Goal: Complete application form: Complete application form

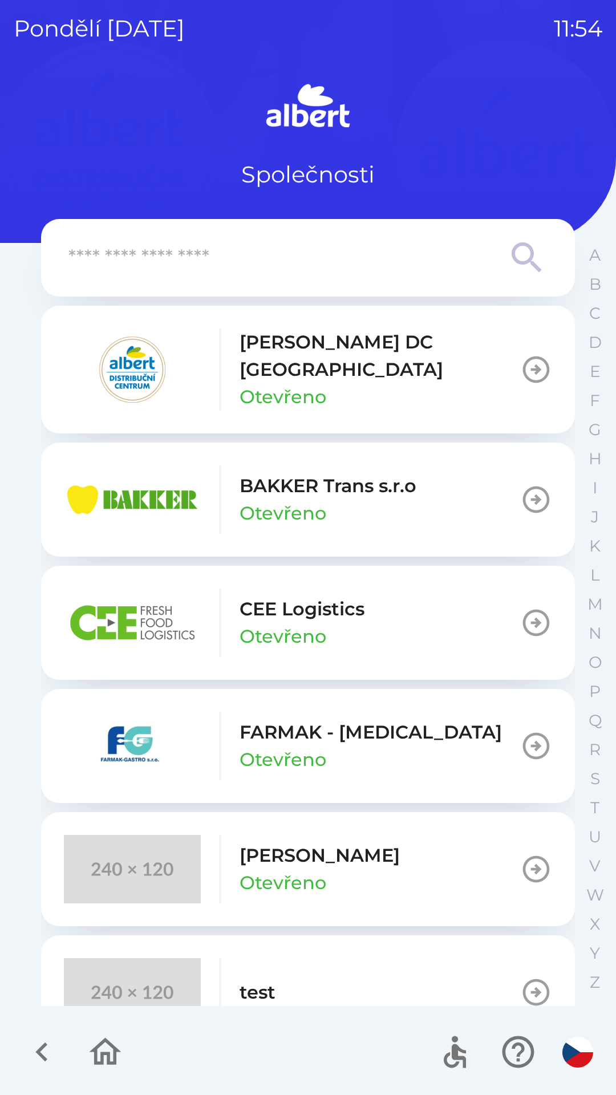
click at [344, 349] on p "[PERSON_NAME] DC [GEOGRAPHIC_DATA]" at bounding box center [379, 355] width 280 height 55
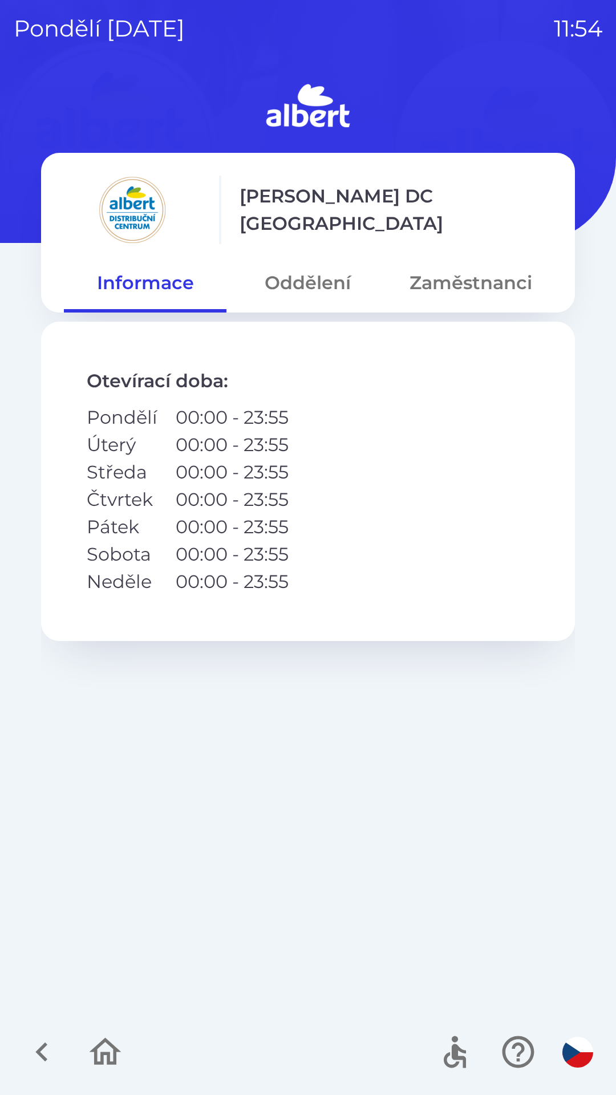
click at [314, 268] on button "Oddělení" at bounding box center [307, 282] width 162 height 41
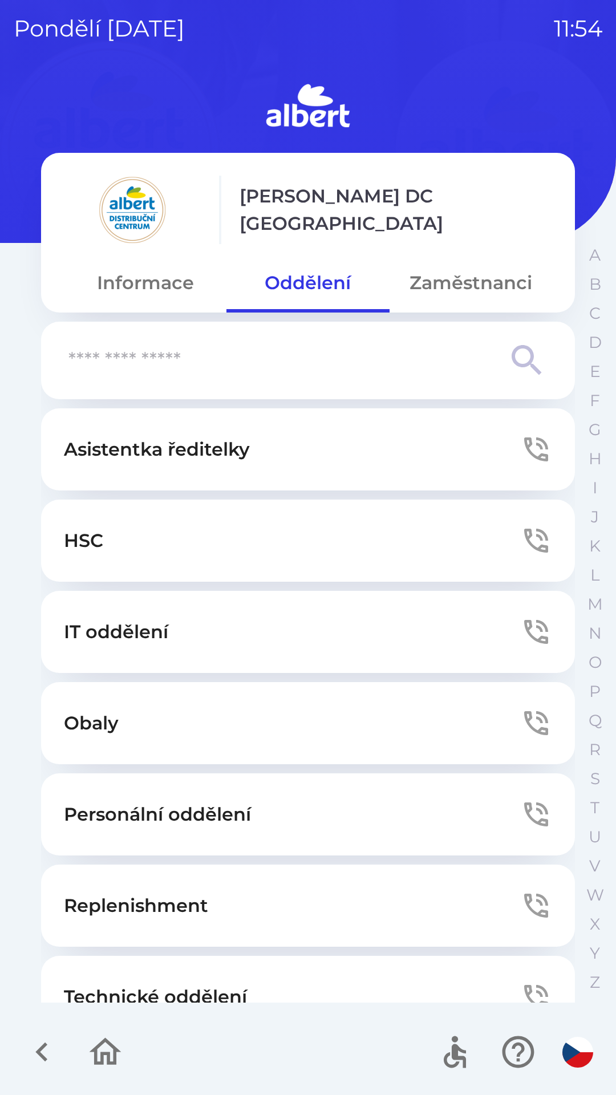
click at [278, 979] on button "Technické oddělení" at bounding box center [308, 996] width 534 height 82
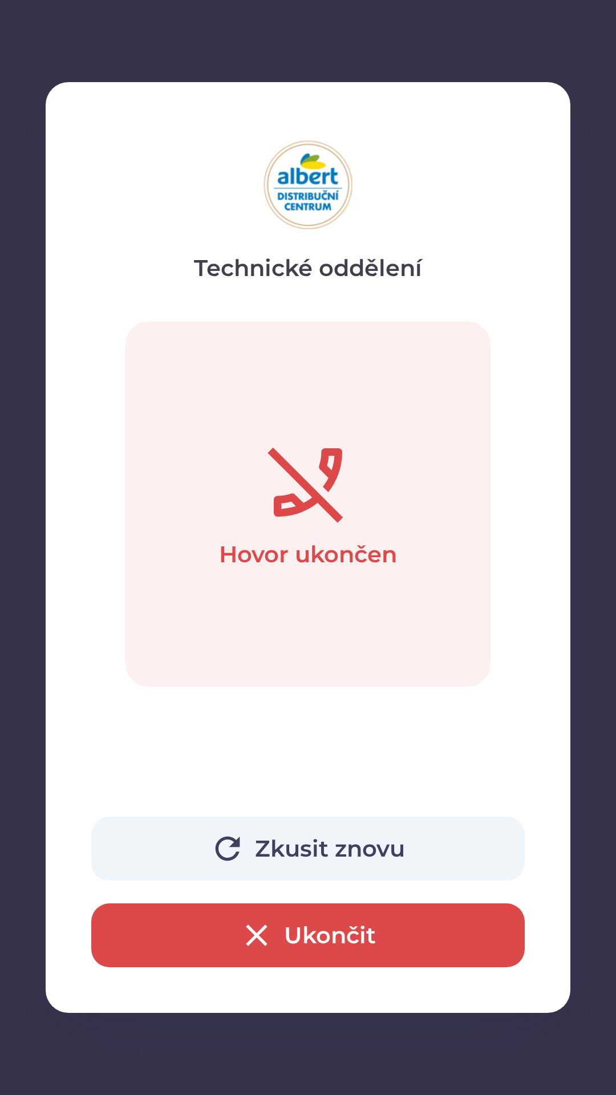
click at [309, 850] on button "Zkusit znovu" at bounding box center [307, 848] width 433 height 64
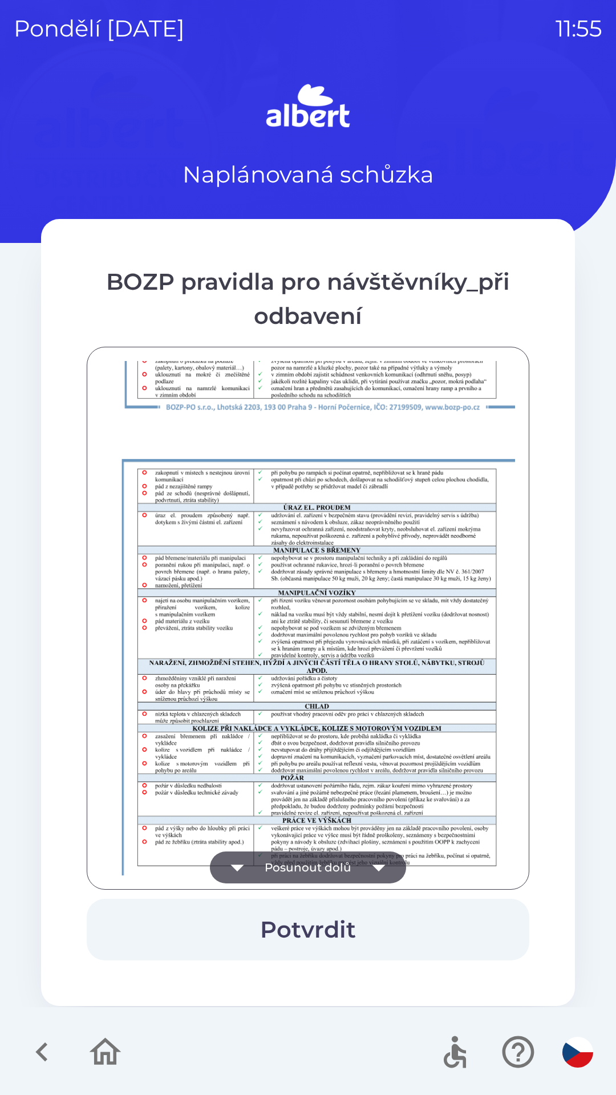
scroll to position [800, 0]
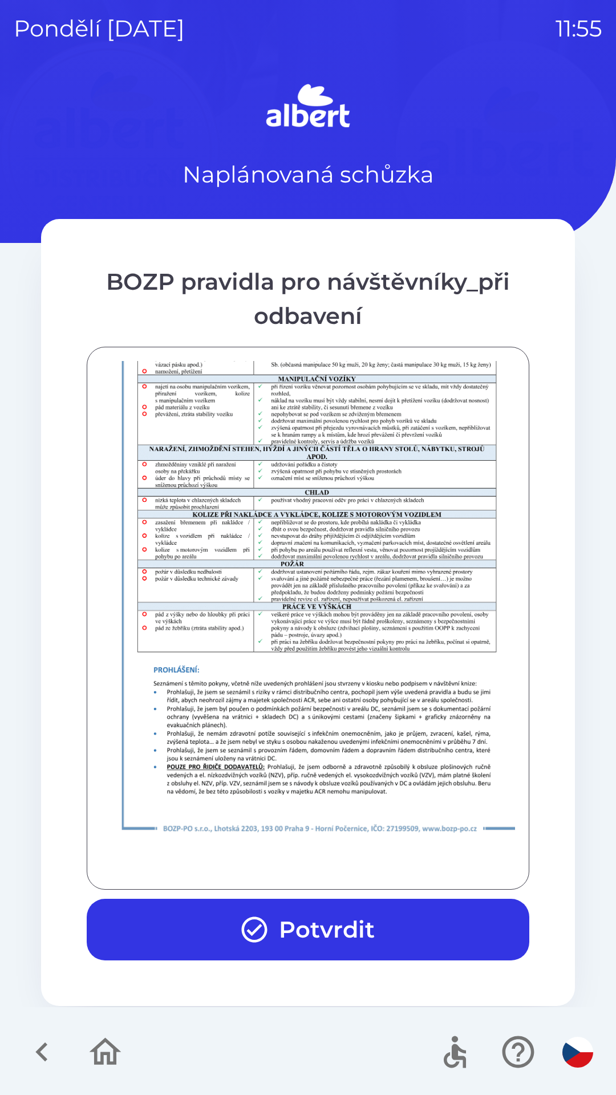
click at [324, 919] on button "Potvrdit" at bounding box center [308, 929] width 442 height 62
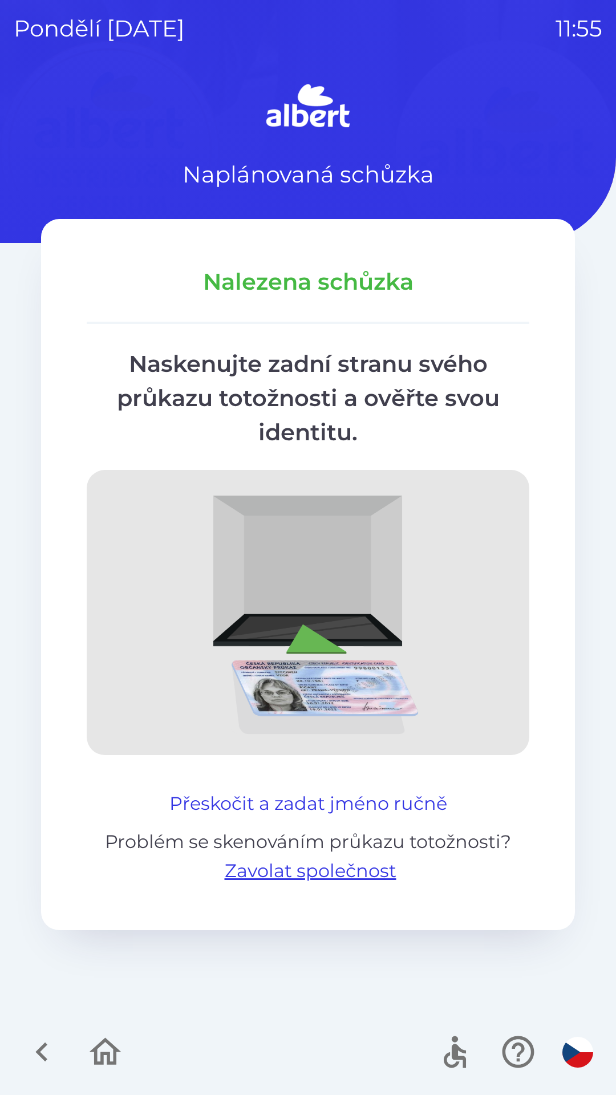
click at [257, 794] on button "Přeskočit a zadat jméno ručně" at bounding box center [308, 803] width 287 height 27
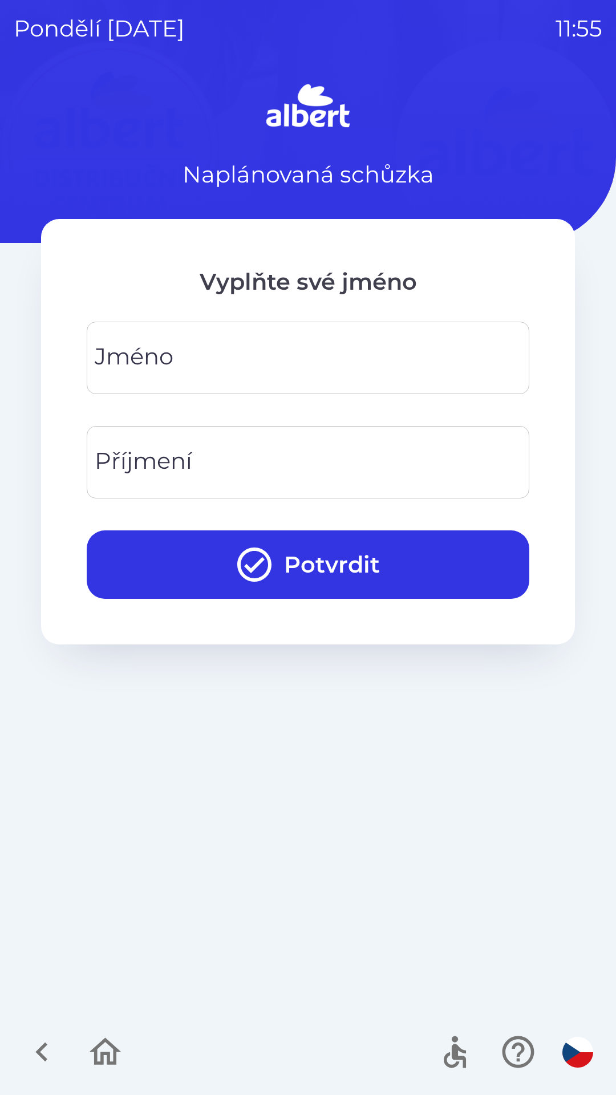
click at [204, 368] on input "Jméno" at bounding box center [307, 357] width 415 height 45
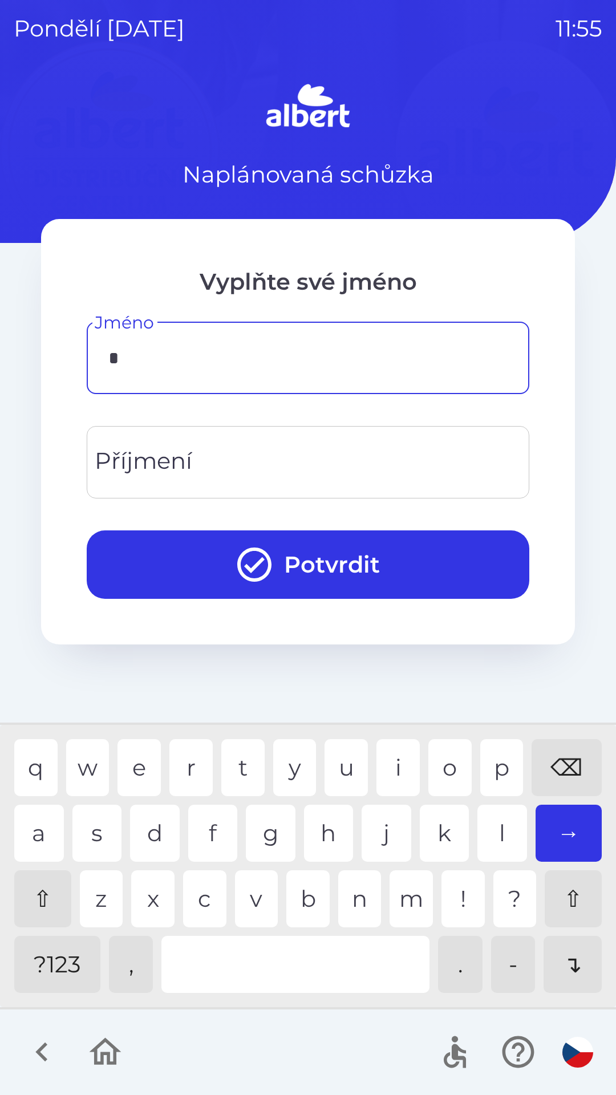
click at [485, 768] on div "p" at bounding box center [501, 767] width 43 height 57
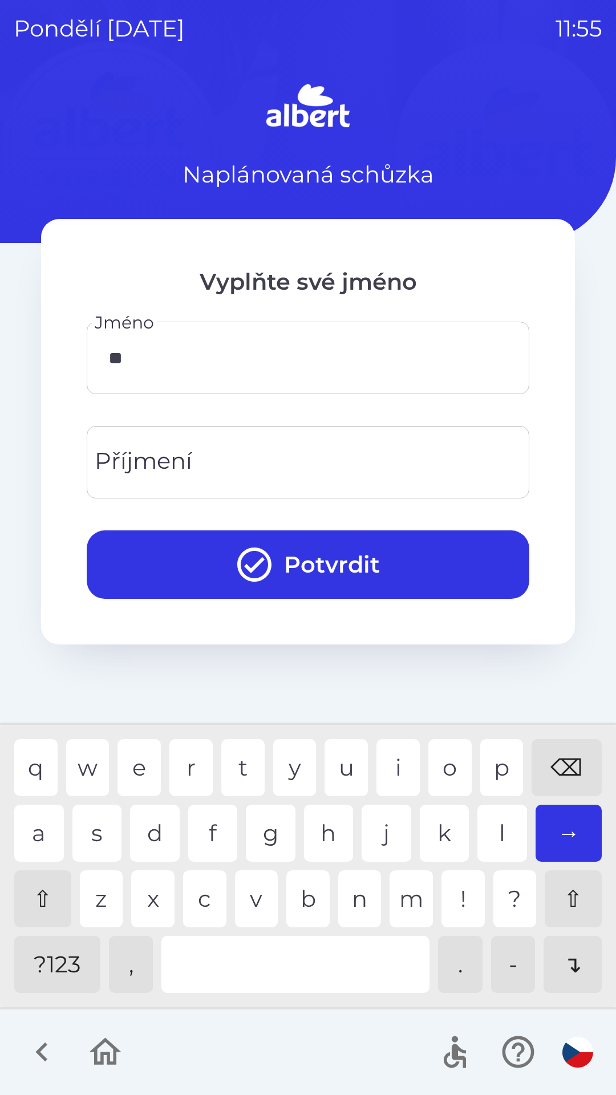
click at [43, 834] on div "a" at bounding box center [39, 832] width 50 height 57
click at [250, 903] on div "v" at bounding box center [256, 898] width 43 height 57
type input "*****"
click at [492, 834] on div "l" at bounding box center [502, 832] width 50 height 57
click at [196, 453] on input "Příjmení" at bounding box center [307, 462] width 415 height 45
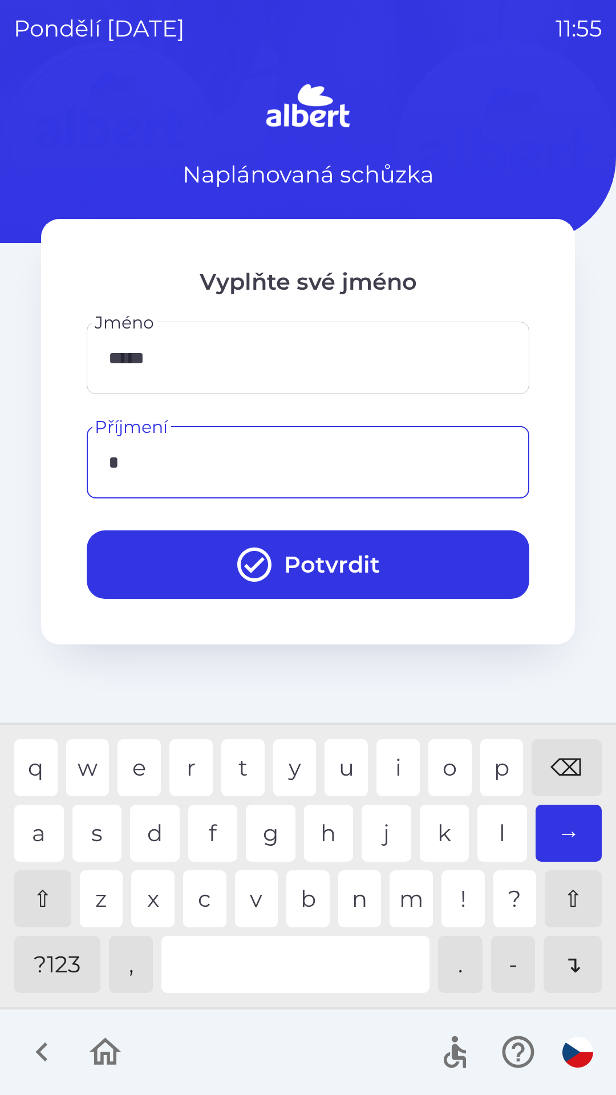
click at [438, 835] on div "k" at bounding box center [445, 832] width 50 height 57
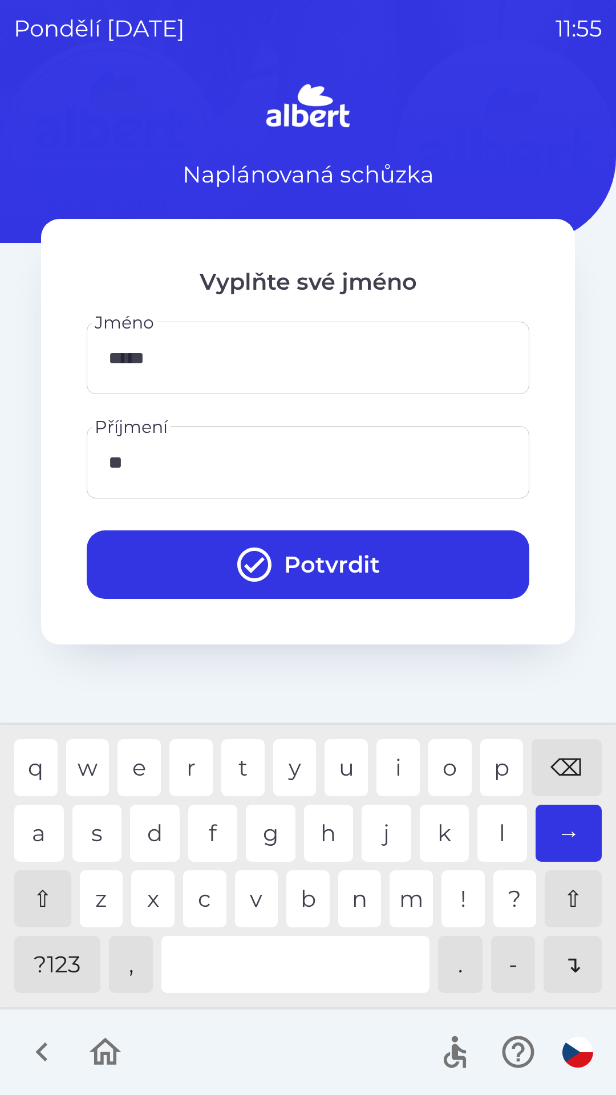
click at [450, 755] on div "o" at bounding box center [449, 767] width 43 height 57
click at [488, 816] on div "l" at bounding box center [502, 832] width 50 height 57
click at [36, 828] on div "a" at bounding box center [39, 832] width 50 height 57
click at [140, 763] on div "e" at bounding box center [138, 767] width 43 height 57
type input "*******"
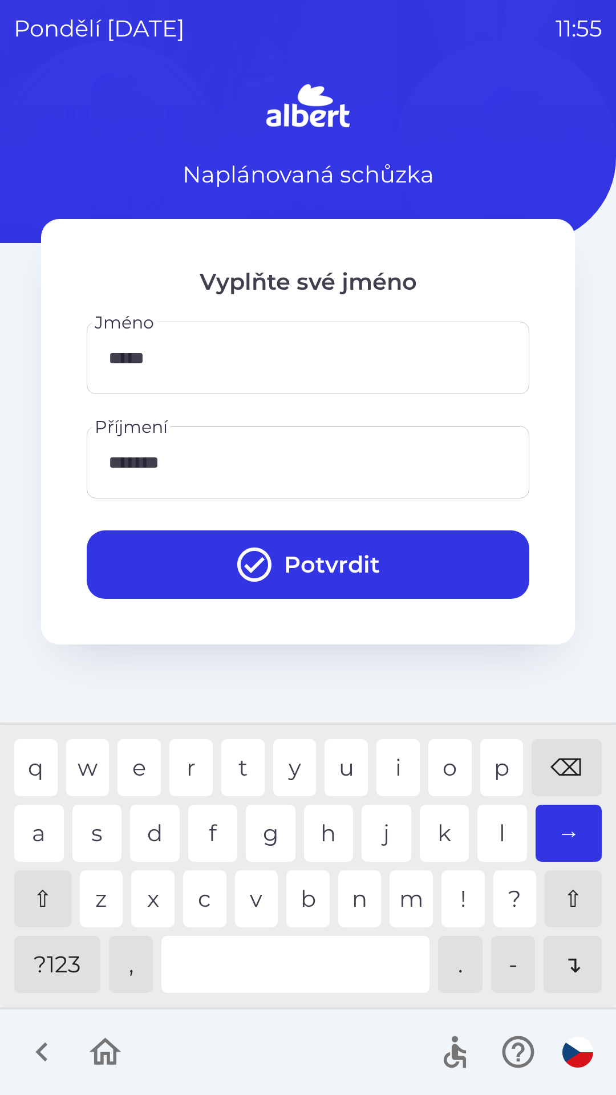
click at [441, 827] on div "k" at bounding box center [445, 832] width 50 height 57
click at [327, 562] on button "Potvrdit" at bounding box center [308, 564] width 442 height 68
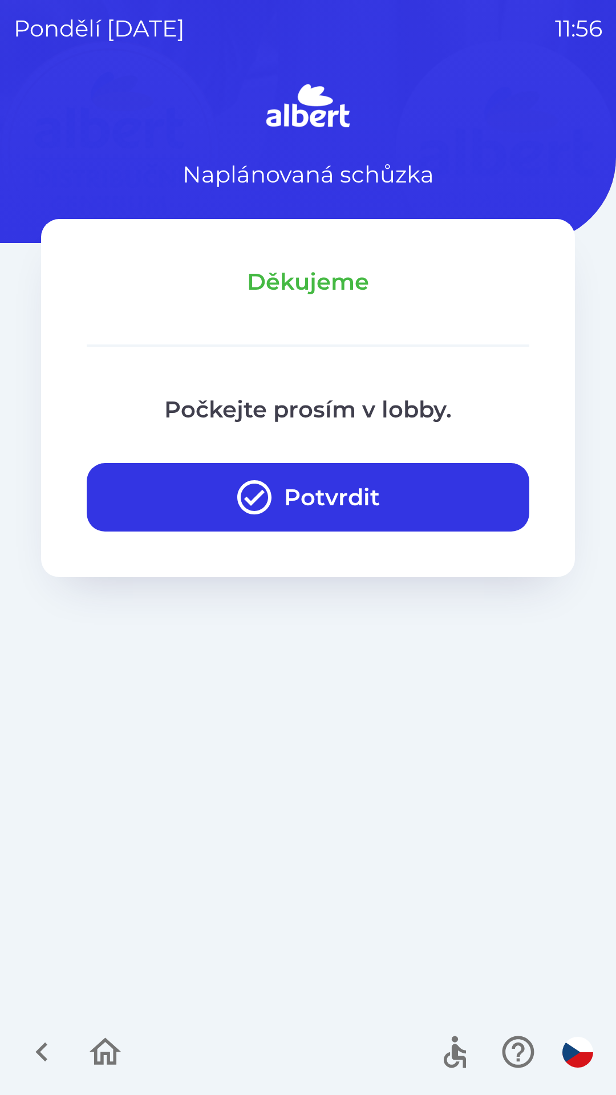
click at [324, 497] on button "Potvrdit" at bounding box center [308, 497] width 442 height 68
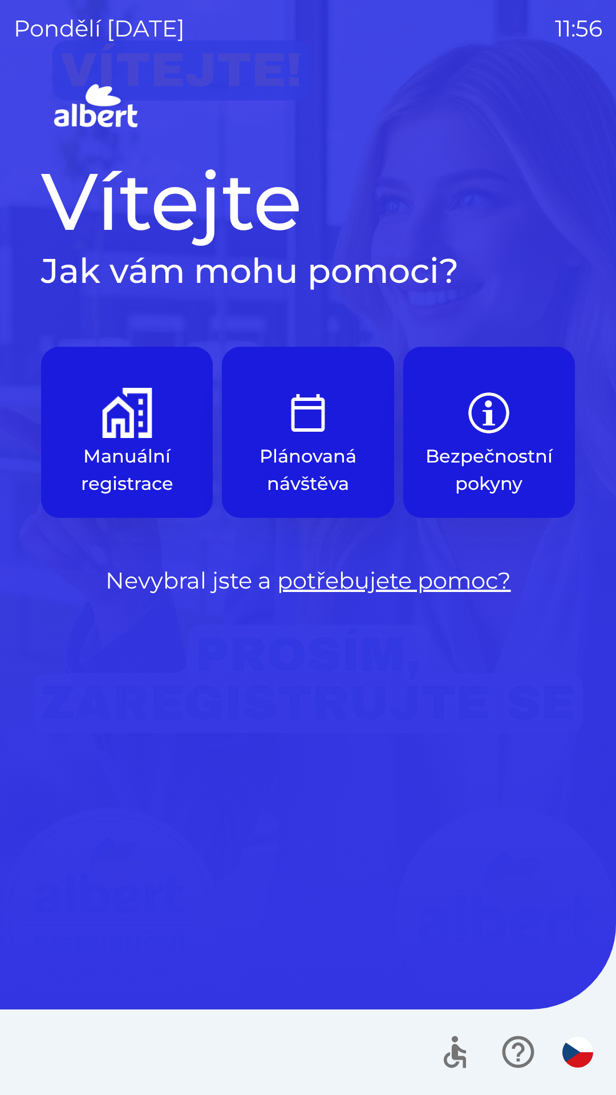
click at [135, 464] on p "Manuální registrace" at bounding box center [126, 469] width 117 height 55
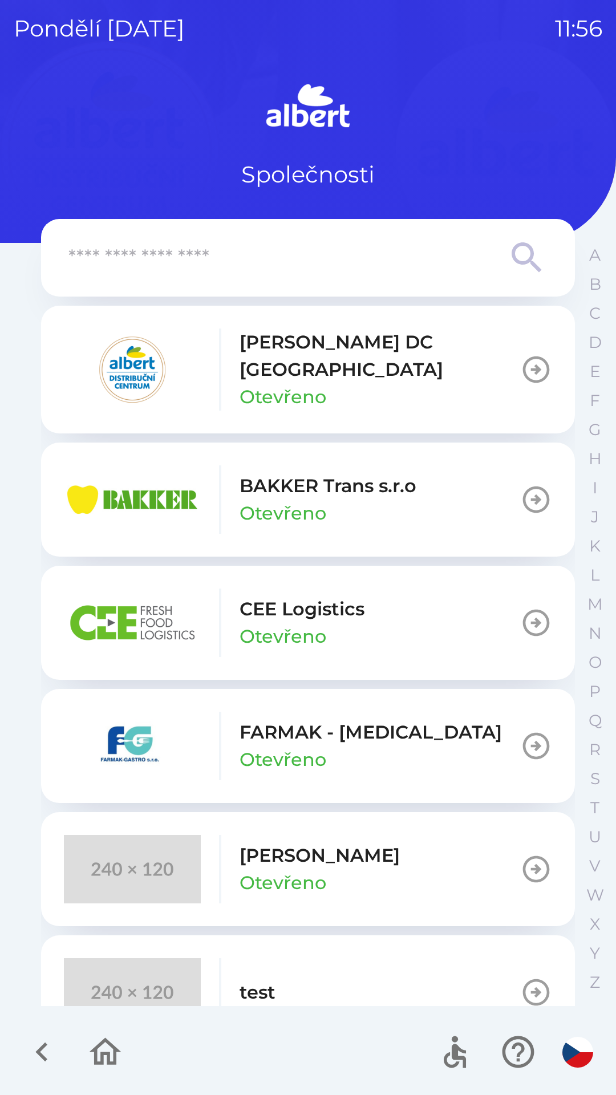
click at [276, 355] on p "[PERSON_NAME] DC [GEOGRAPHIC_DATA]" at bounding box center [379, 355] width 280 height 55
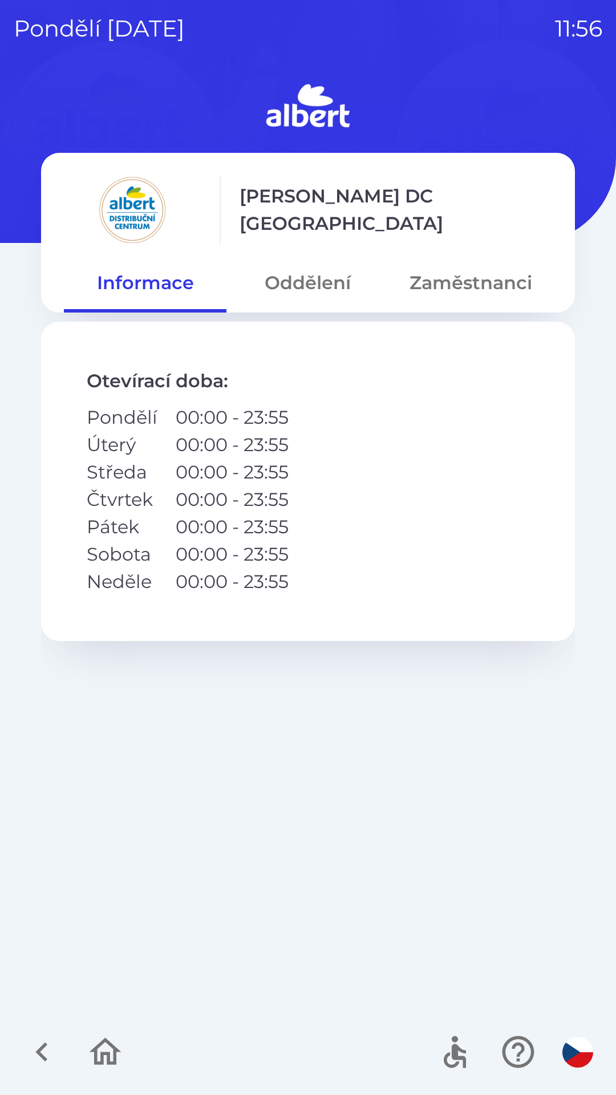
click at [308, 280] on button "Oddělení" at bounding box center [307, 282] width 162 height 41
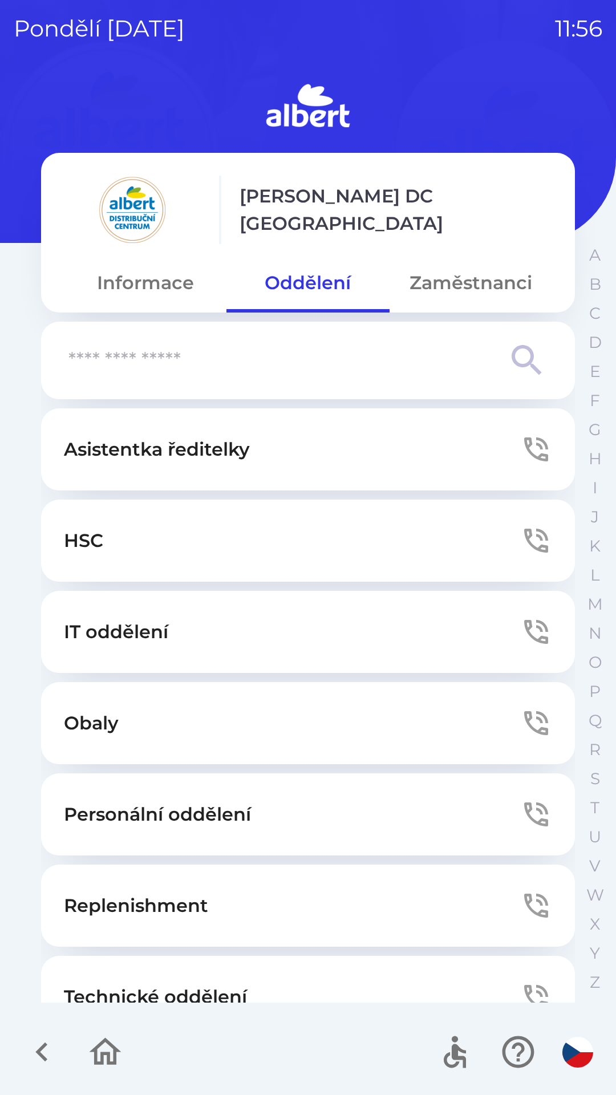
click at [324, 991] on button "Technické oddělení" at bounding box center [308, 996] width 534 height 82
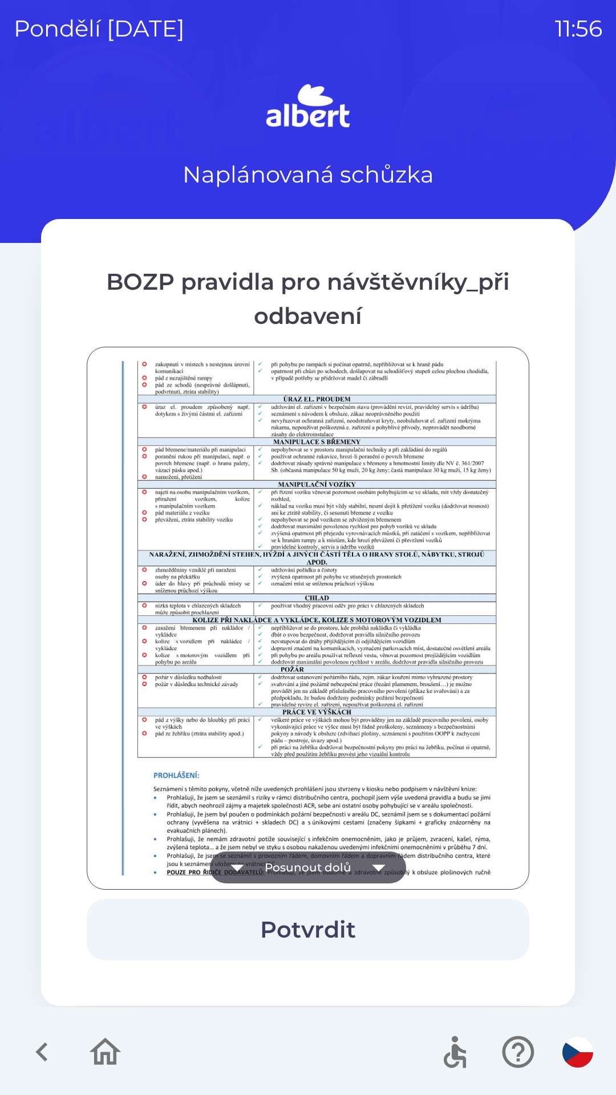
scroll to position [800, 0]
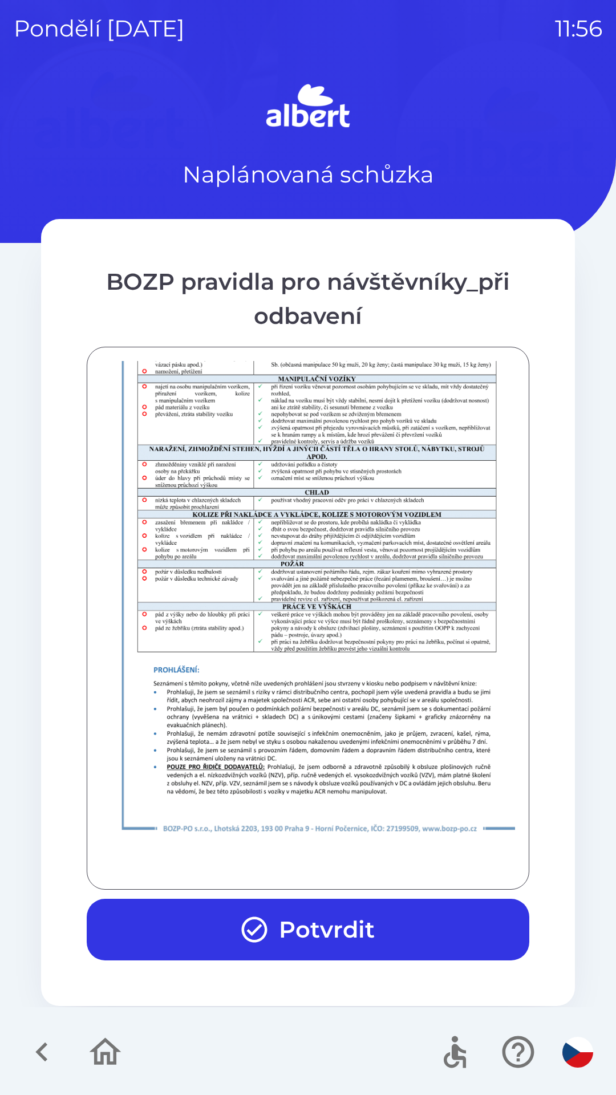
click at [360, 919] on button "Potvrdit" at bounding box center [308, 929] width 442 height 62
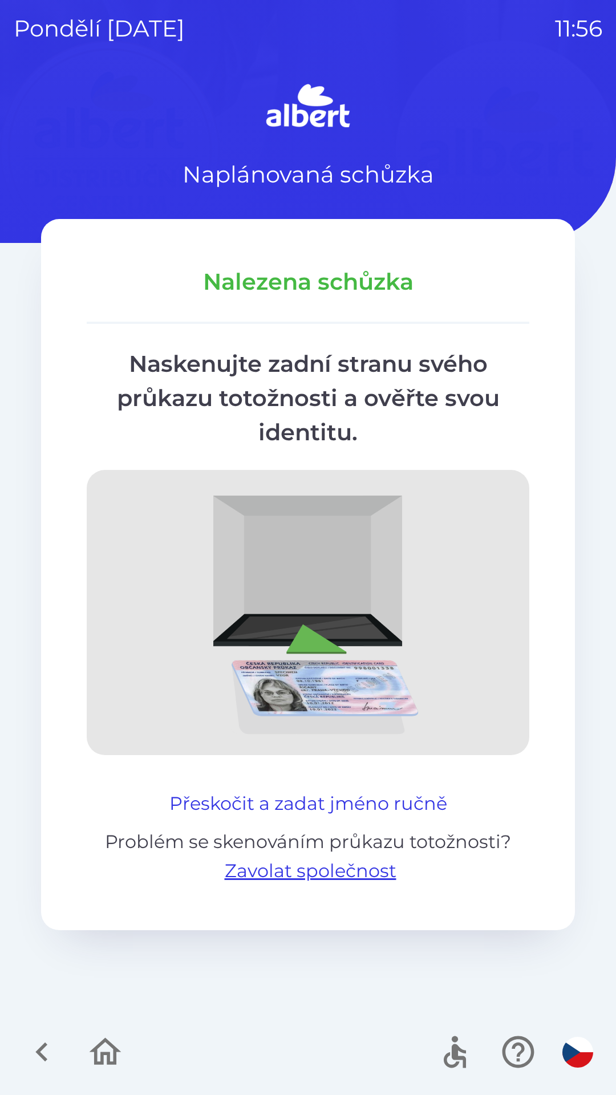
click at [333, 799] on button "Přeskočit a zadat jméno ručně" at bounding box center [308, 803] width 287 height 27
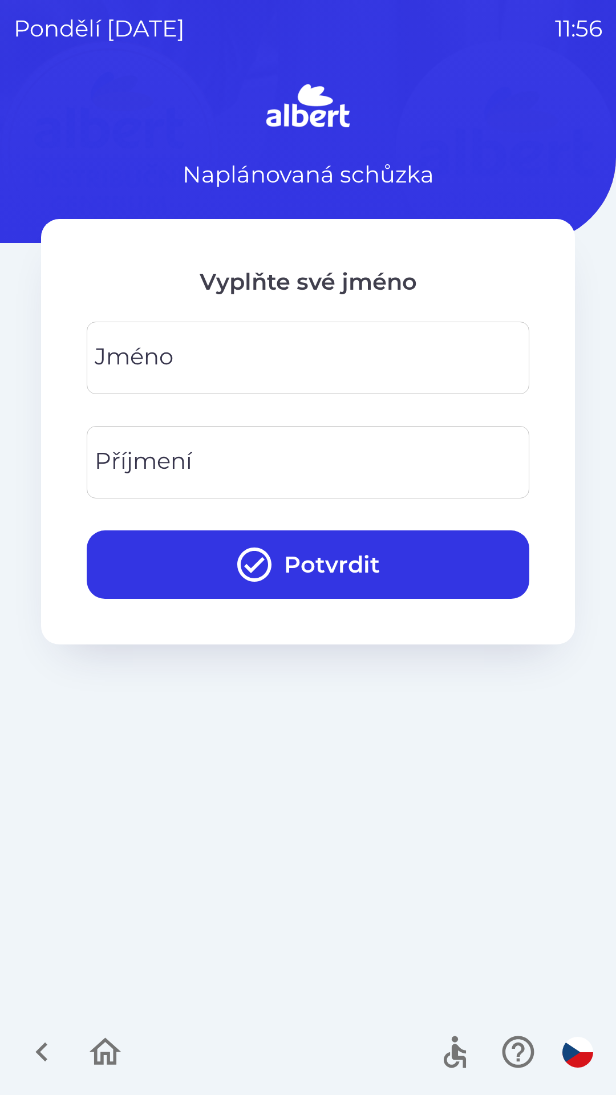
click at [299, 356] on input "Jméno" at bounding box center [307, 357] width 415 height 45
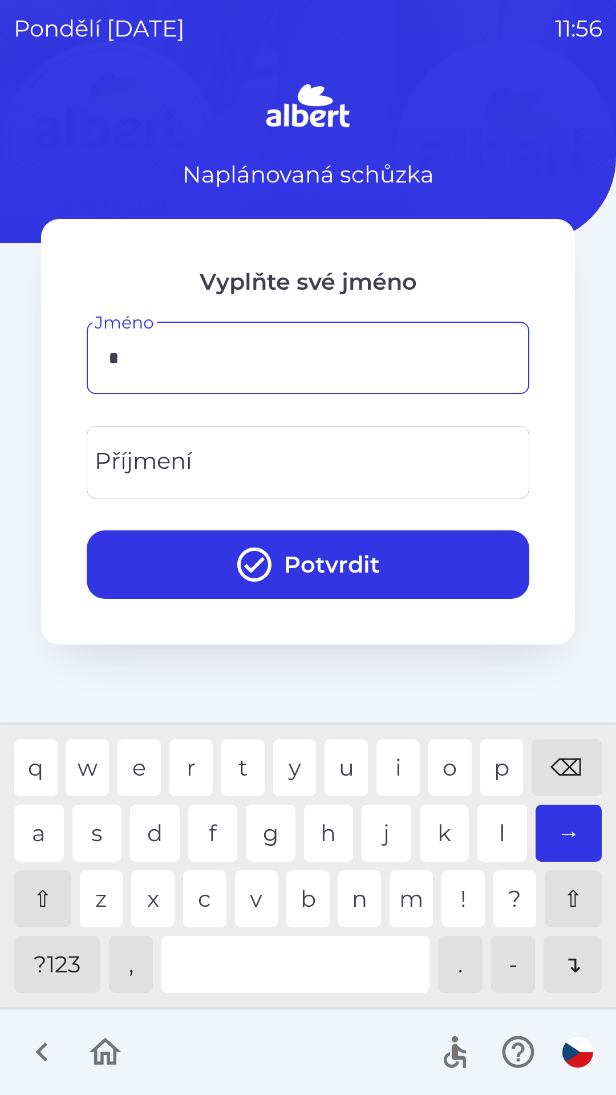
click at [301, 898] on div "b" at bounding box center [307, 898] width 43 height 57
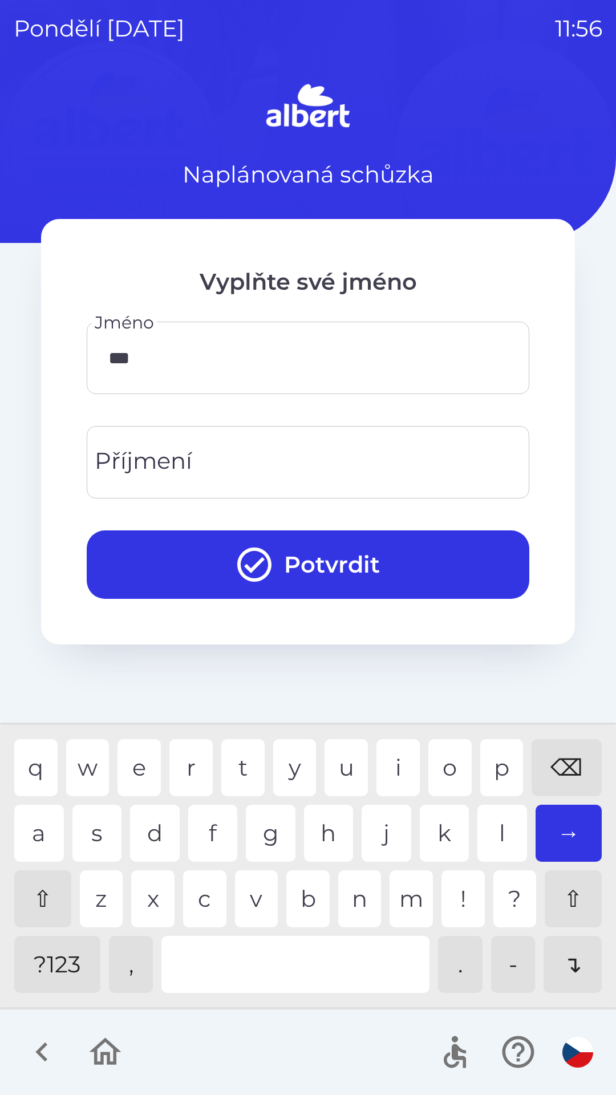
click at [175, 767] on div "r" at bounding box center [190, 767] width 43 height 57
click at [428, 777] on div "o" at bounding box center [449, 767] width 43 height 57
type input "*******"
click at [209, 471] on input "Příjmení" at bounding box center [307, 462] width 415 height 45
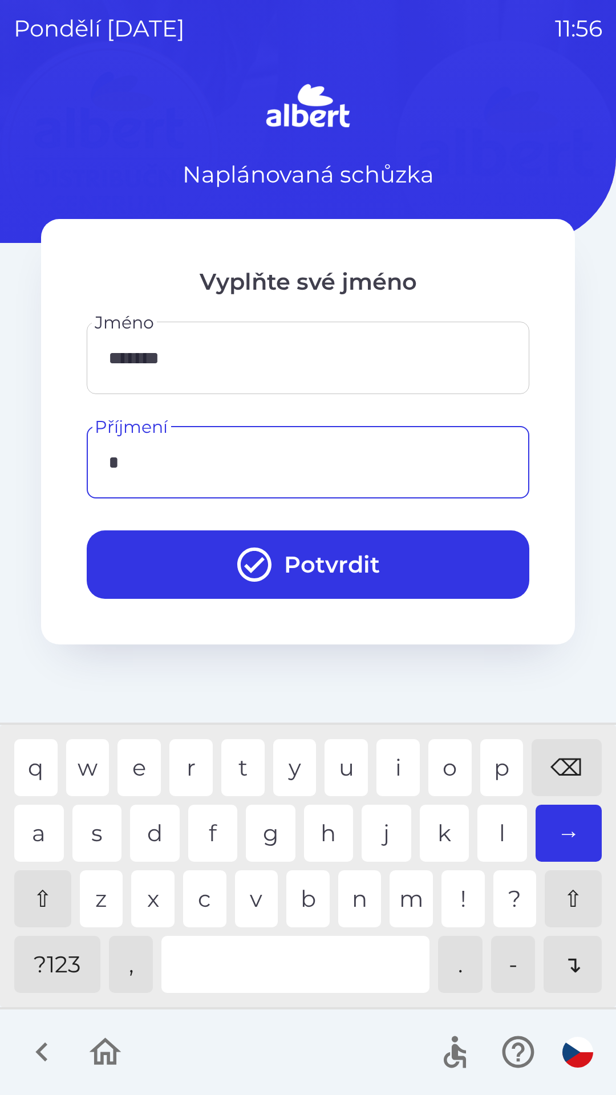
click at [323, 837] on div "h" at bounding box center [329, 832] width 50 height 57
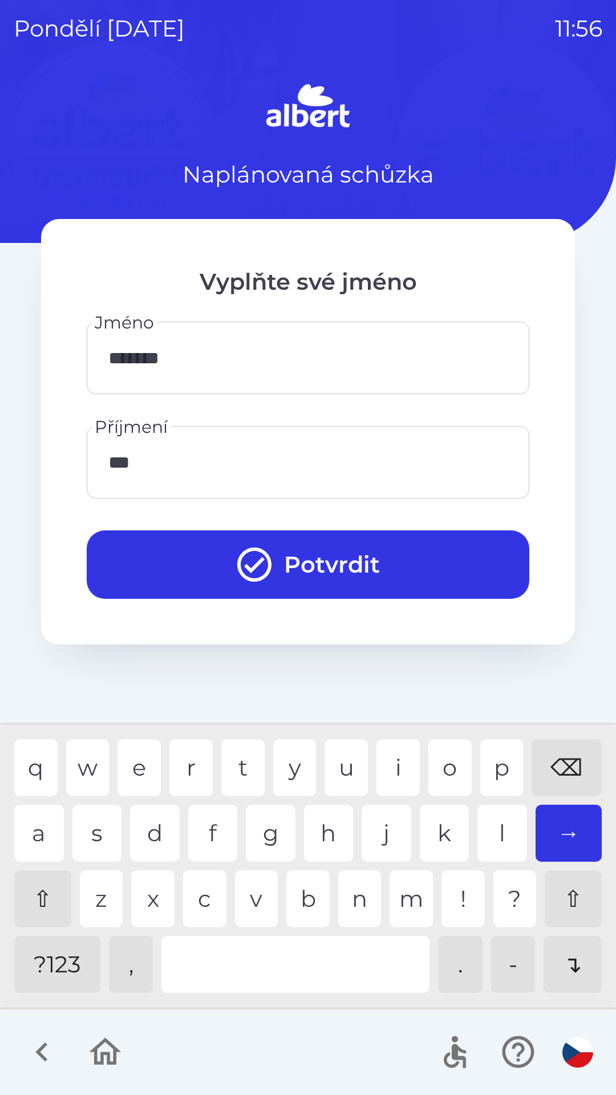
click at [403, 893] on div "m" at bounding box center [410, 898] width 43 height 57
click at [484, 822] on div "l" at bounding box center [502, 832] width 50 height 57
click at [448, 781] on div "o" at bounding box center [449, 767] width 43 height 57
type input "********"
click at [42, 836] on div "a" at bounding box center [39, 832] width 50 height 57
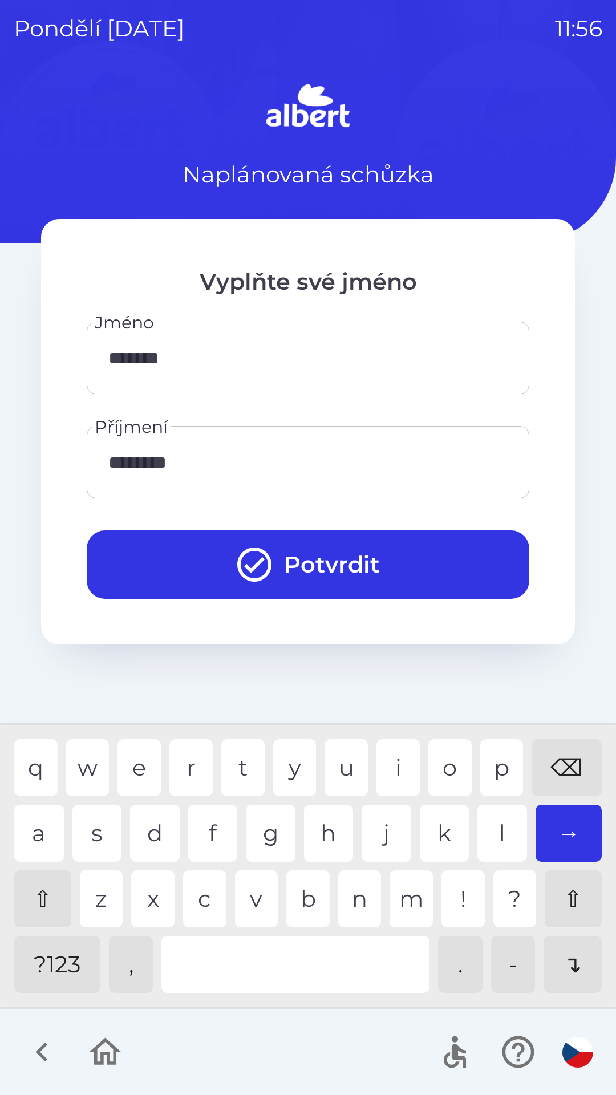
click at [307, 580] on button "Potvrdit" at bounding box center [308, 564] width 442 height 68
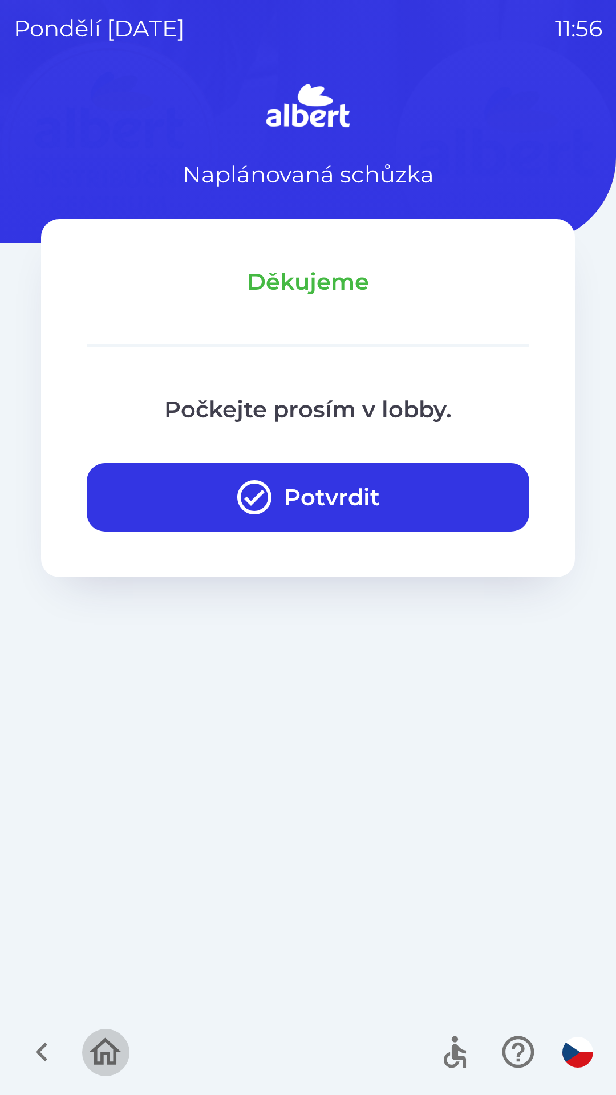
click at [116, 1054] on icon "button" at bounding box center [106, 1051] width 32 height 27
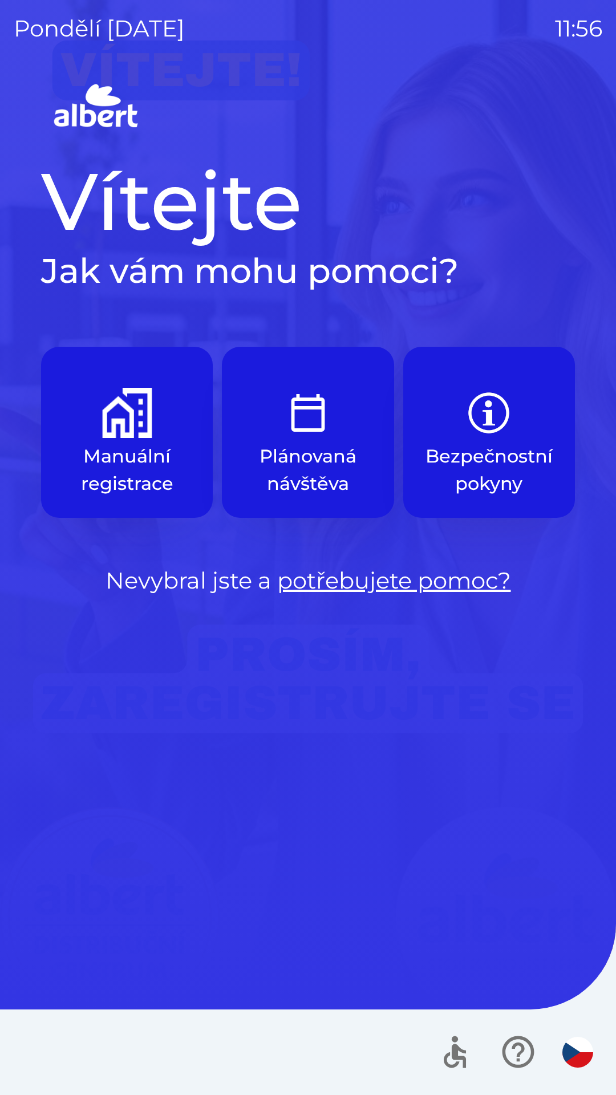
click at [149, 443] on p "Manuální registrace" at bounding box center [126, 469] width 117 height 55
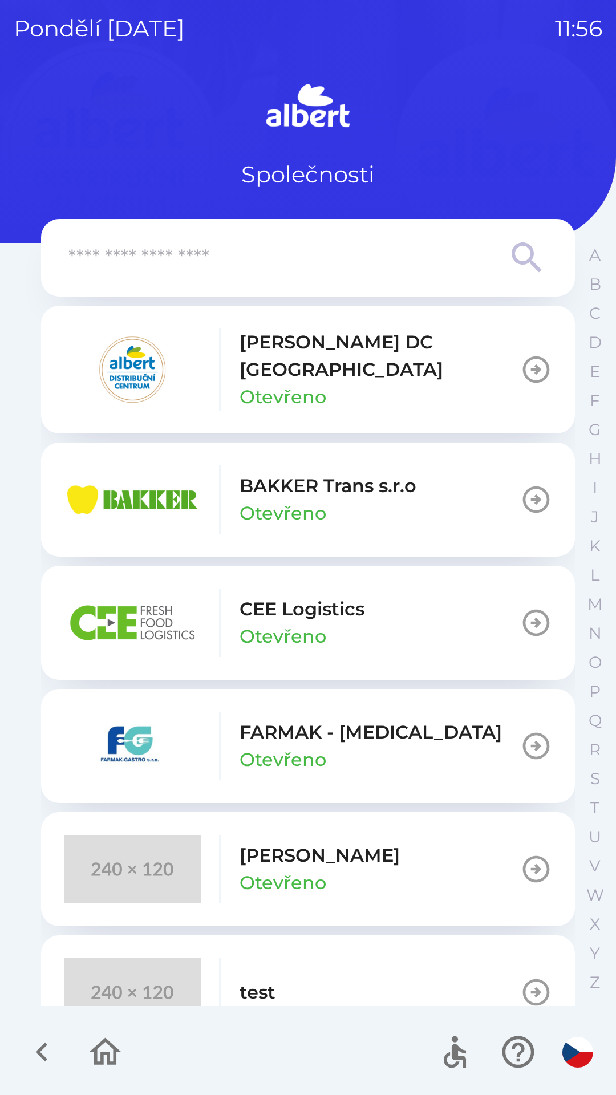
click at [333, 348] on p "[PERSON_NAME] DC [GEOGRAPHIC_DATA]" at bounding box center [379, 355] width 280 height 55
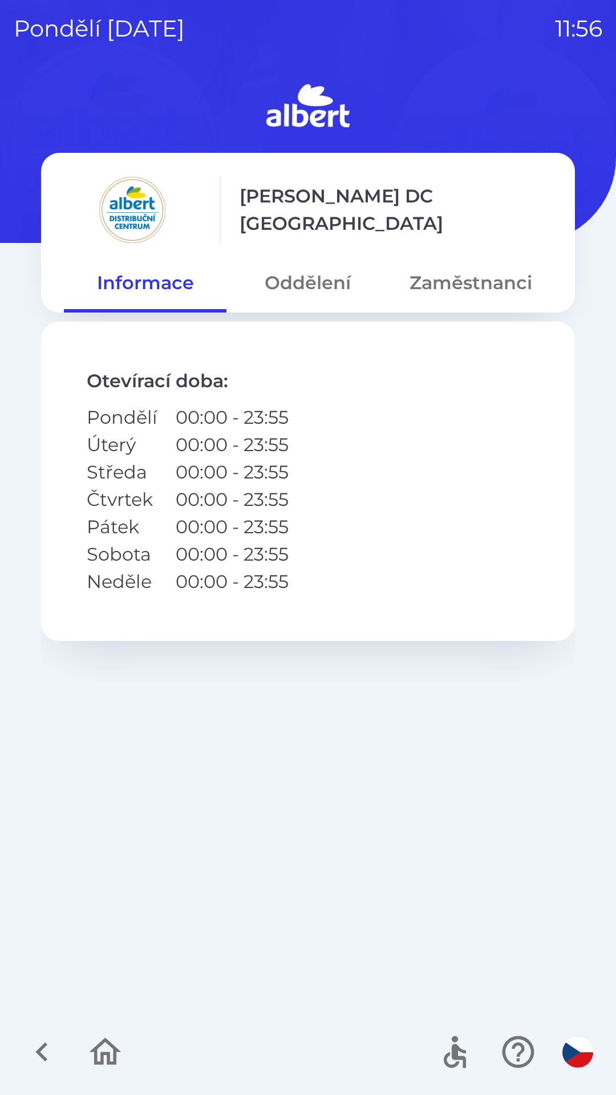
click at [323, 287] on button "Oddělení" at bounding box center [307, 282] width 162 height 41
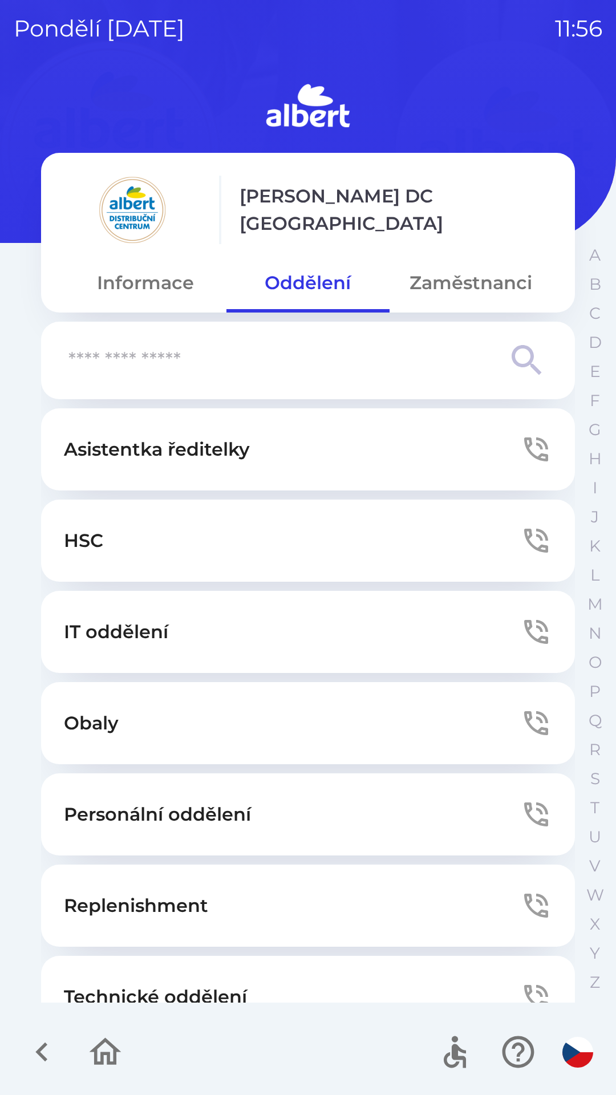
click at [314, 979] on button "Technické oddělení" at bounding box center [308, 996] width 534 height 82
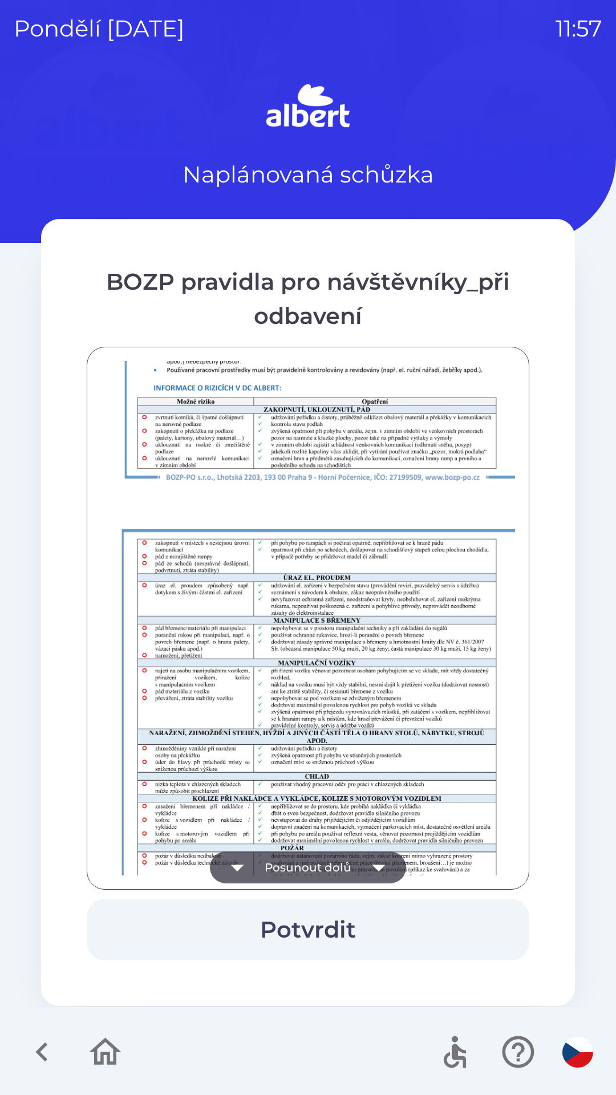
scroll to position [800, 0]
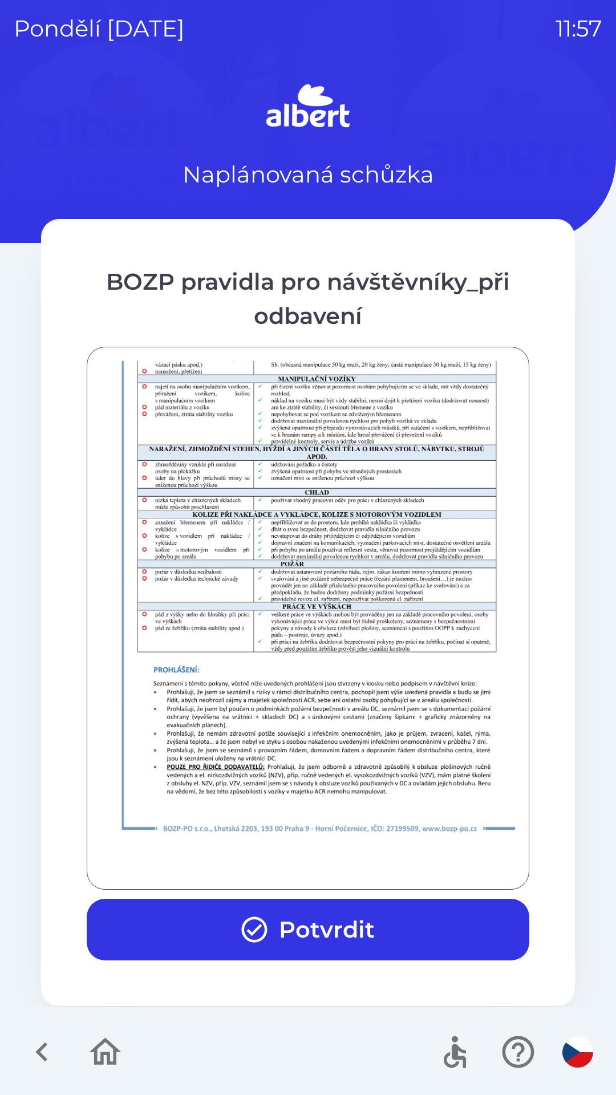
click at [423, 930] on button "Potvrdit" at bounding box center [308, 929] width 442 height 62
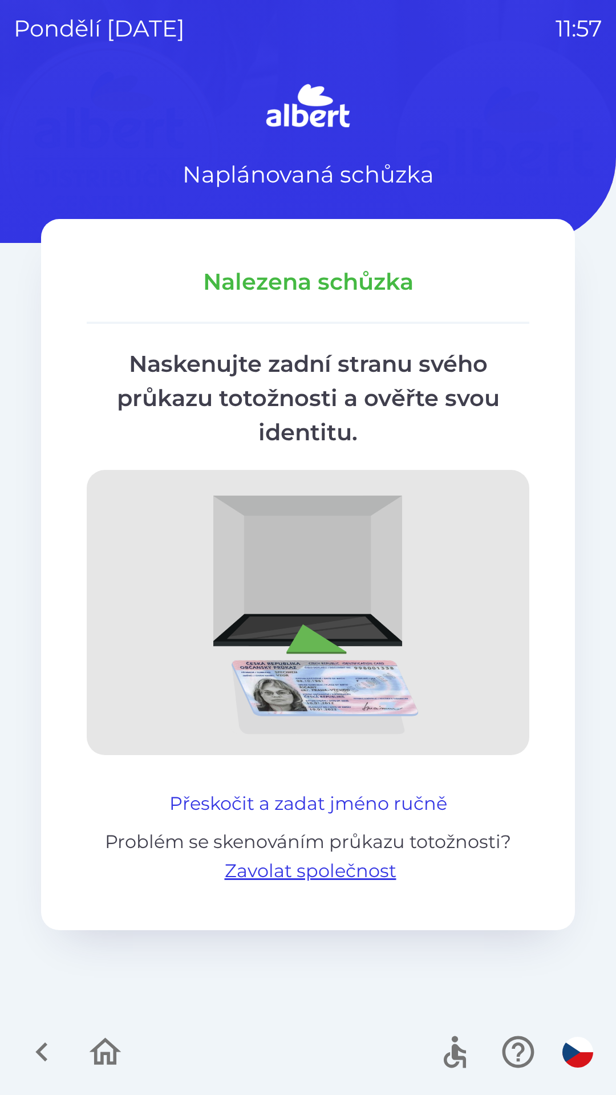
click at [355, 791] on button "Přeskočit a zadat jméno ručně" at bounding box center [308, 803] width 287 height 27
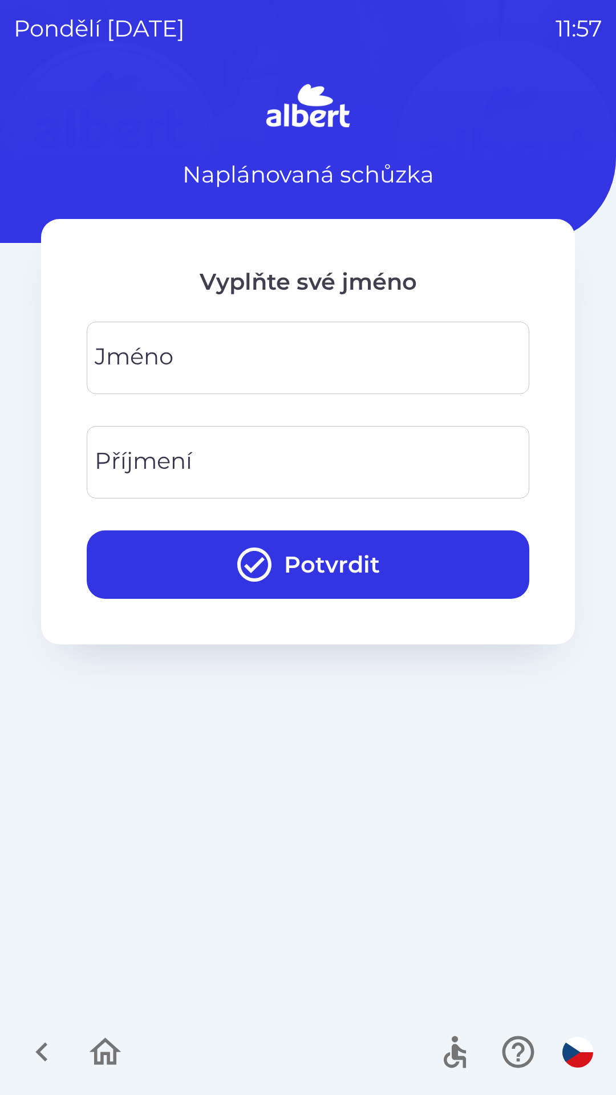
click at [346, 371] on input "Jméno" at bounding box center [307, 357] width 415 height 45
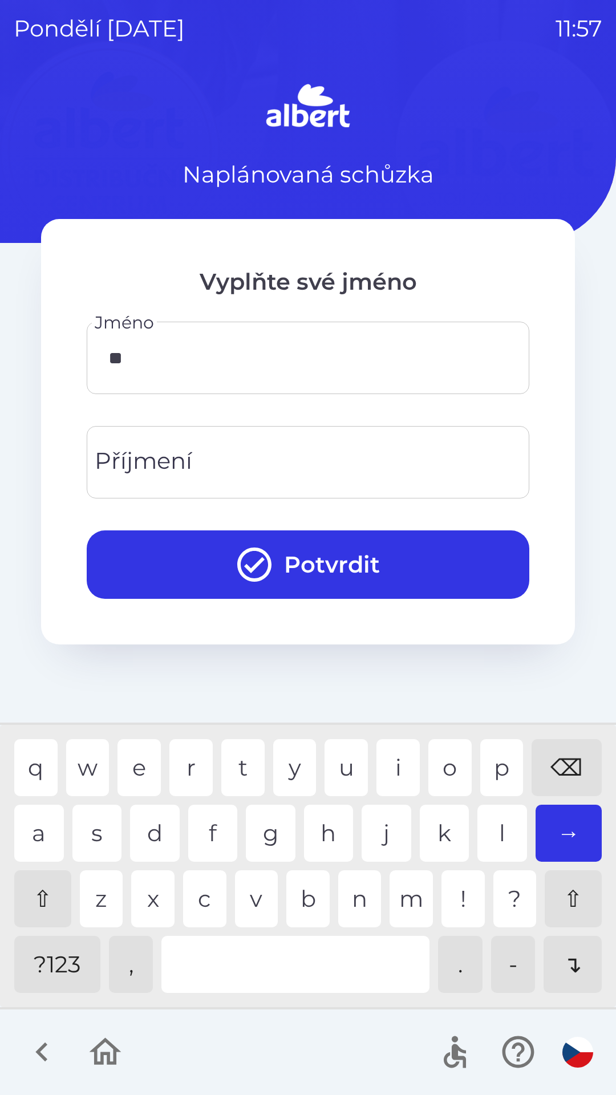
click at [34, 828] on div "a" at bounding box center [39, 832] width 50 height 57
click at [194, 905] on div "c" at bounding box center [204, 898] width 43 height 57
click at [493, 835] on div "l" at bounding box center [502, 832] width 50 height 57
click at [41, 823] on div "a" at bounding box center [39, 832] width 50 height 57
type input "******"
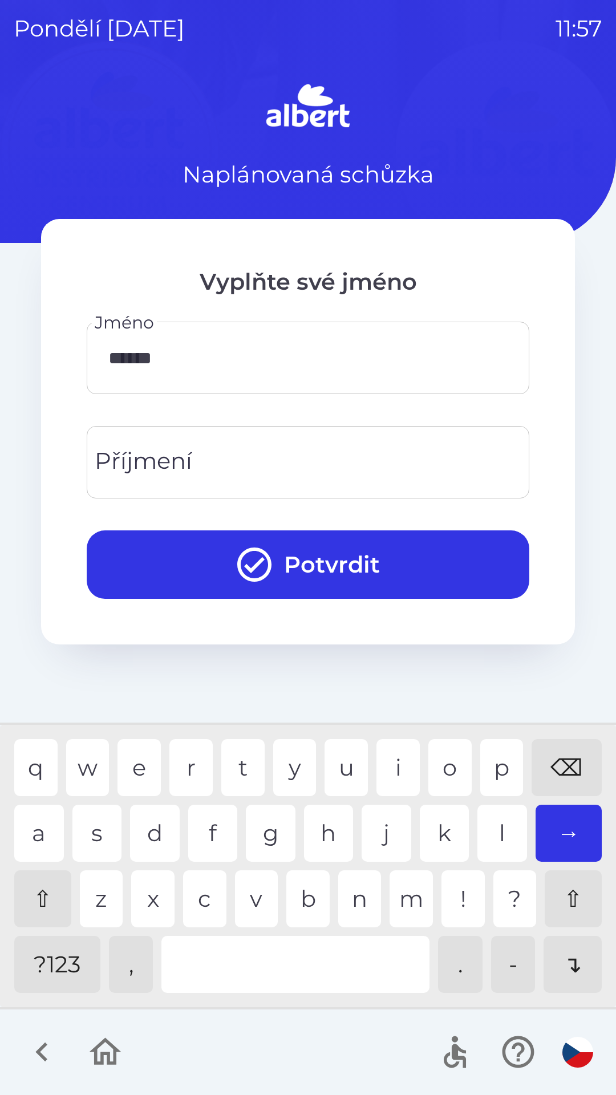
click at [263, 898] on div "v" at bounding box center [256, 898] width 43 height 57
click at [182, 456] on div "Příjmení Příjmení" at bounding box center [308, 462] width 442 height 72
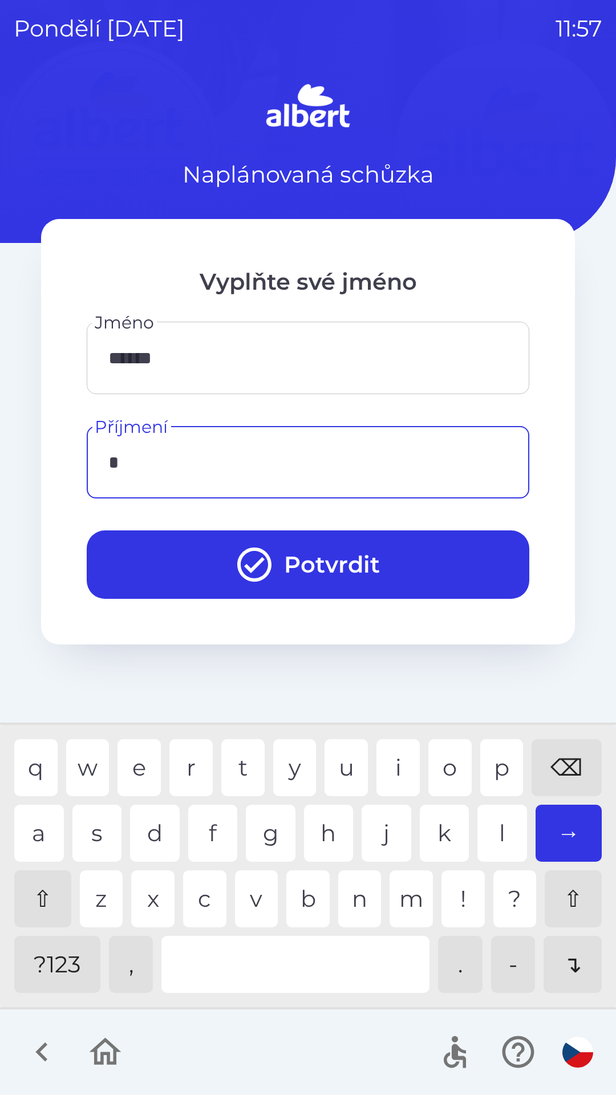
click at [263, 827] on div "g" at bounding box center [271, 832] width 50 height 57
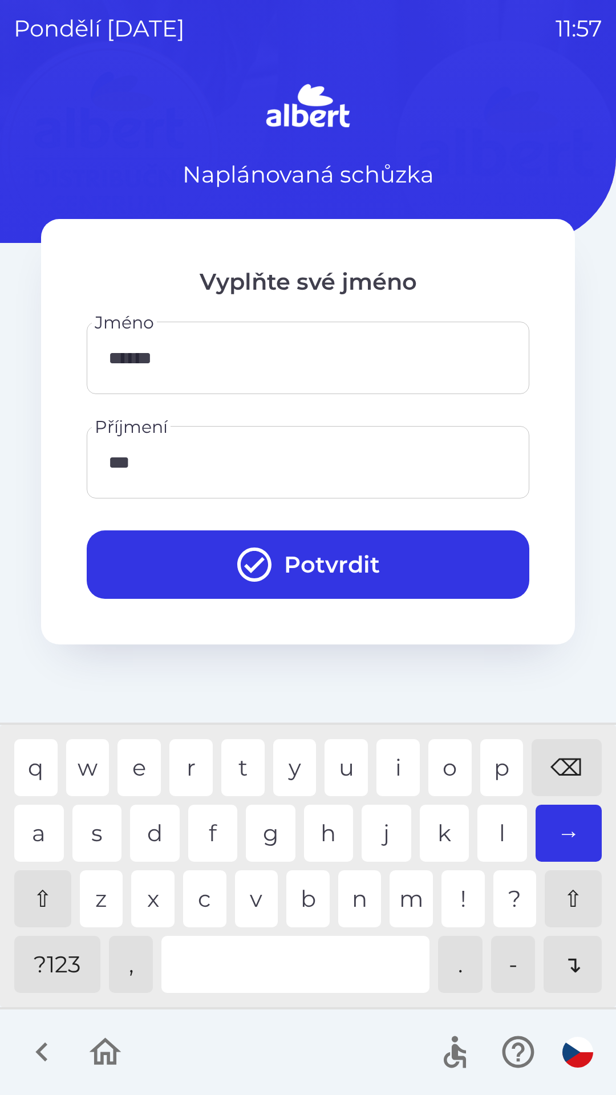
click at [303, 887] on div "b" at bounding box center [307, 898] width 43 height 57
type input "****"
click at [42, 823] on div "a" at bounding box center [39, 832] width 50 height 57
click at [370, 559] on button "Potvrdit" at bounding box center [308, 564] width 442 height 68
